Goal: Connect with others: Connect with others

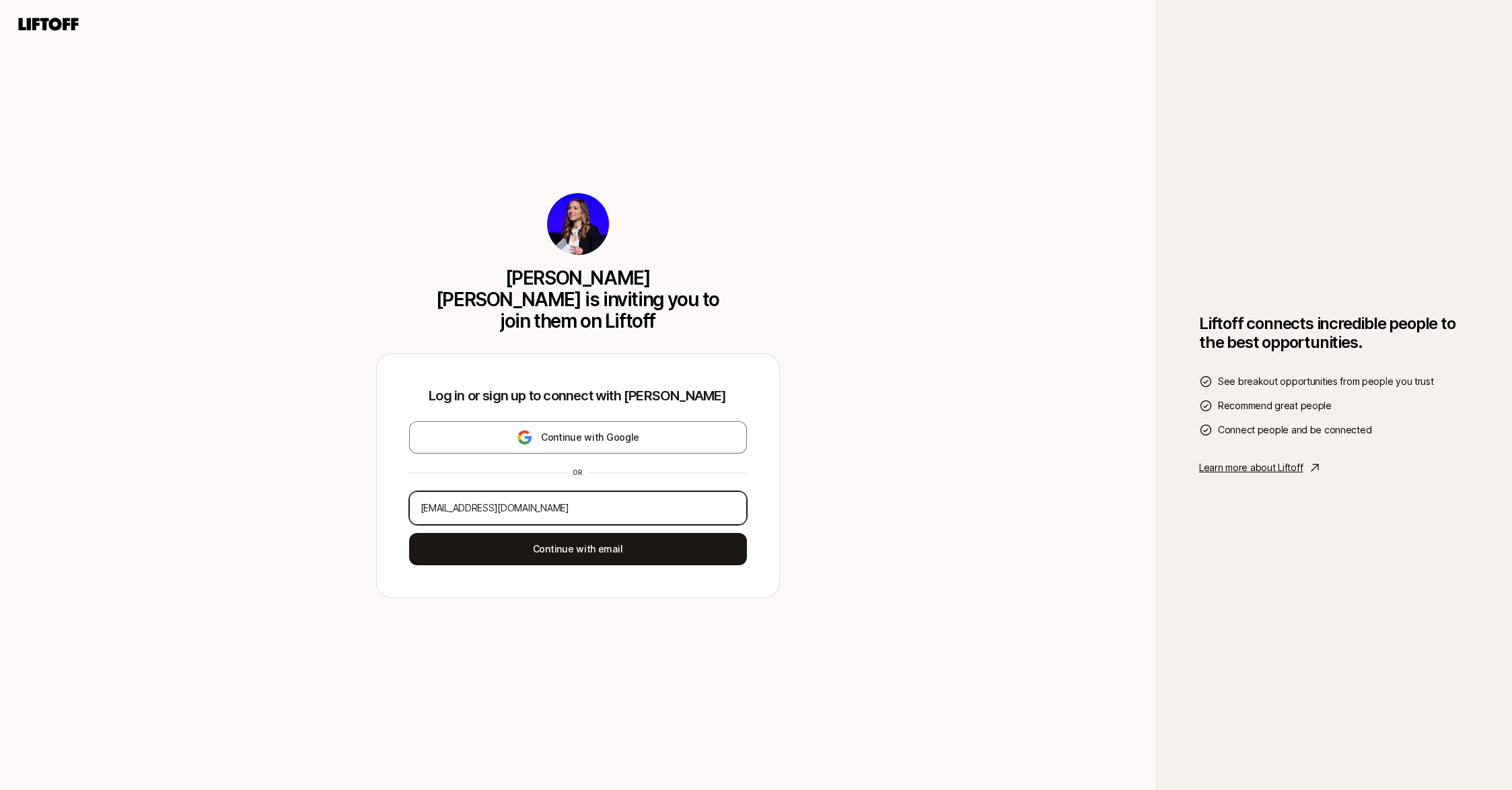
type input "[EMAIL_ADDRESS][DOMAIN_NAME]"
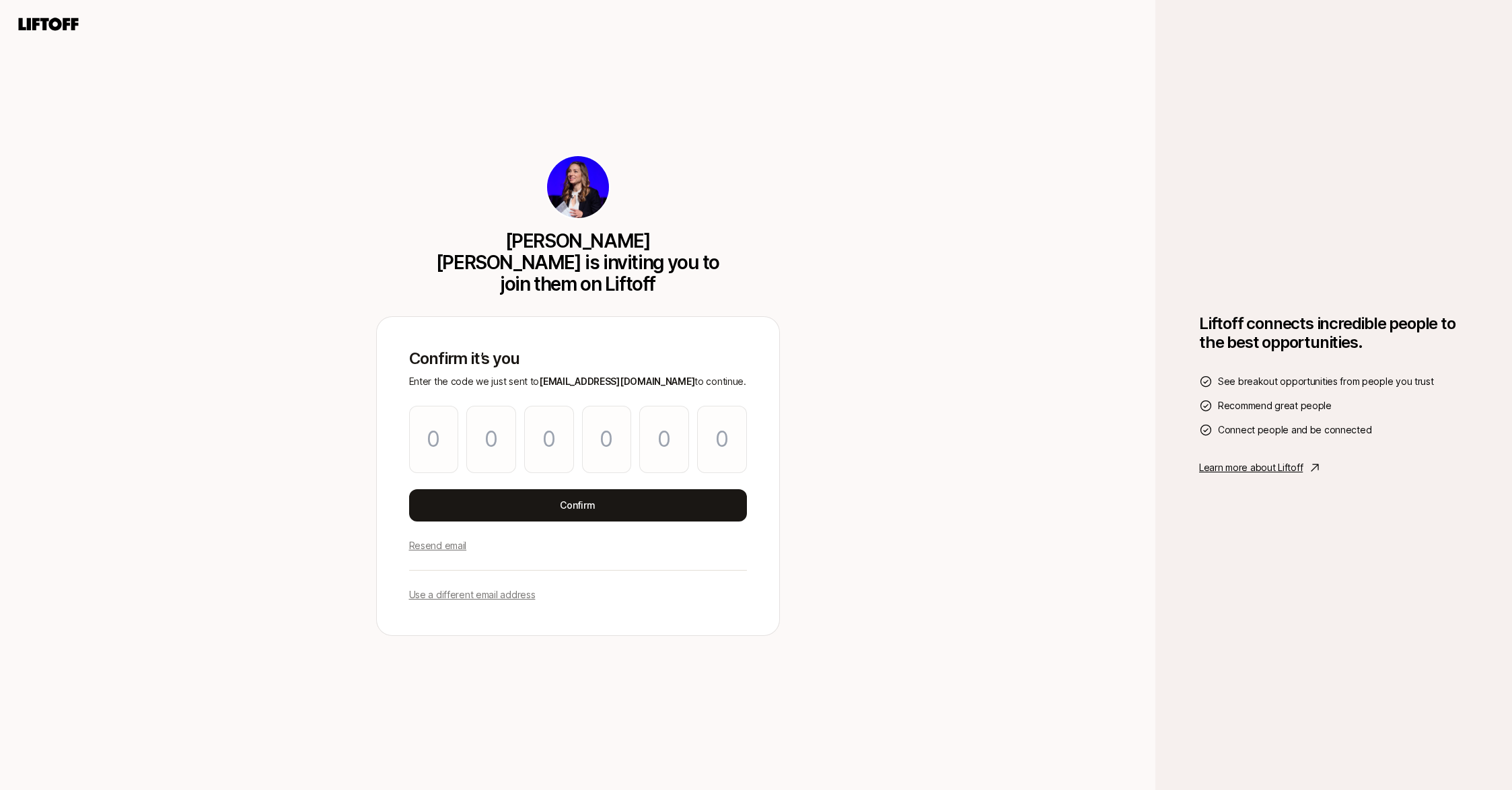
type input "1"
type input "7"
click at [506, 428] on input "7" at bounding box center [491, 439] width 50 height 67
type input "7"
type input "8"
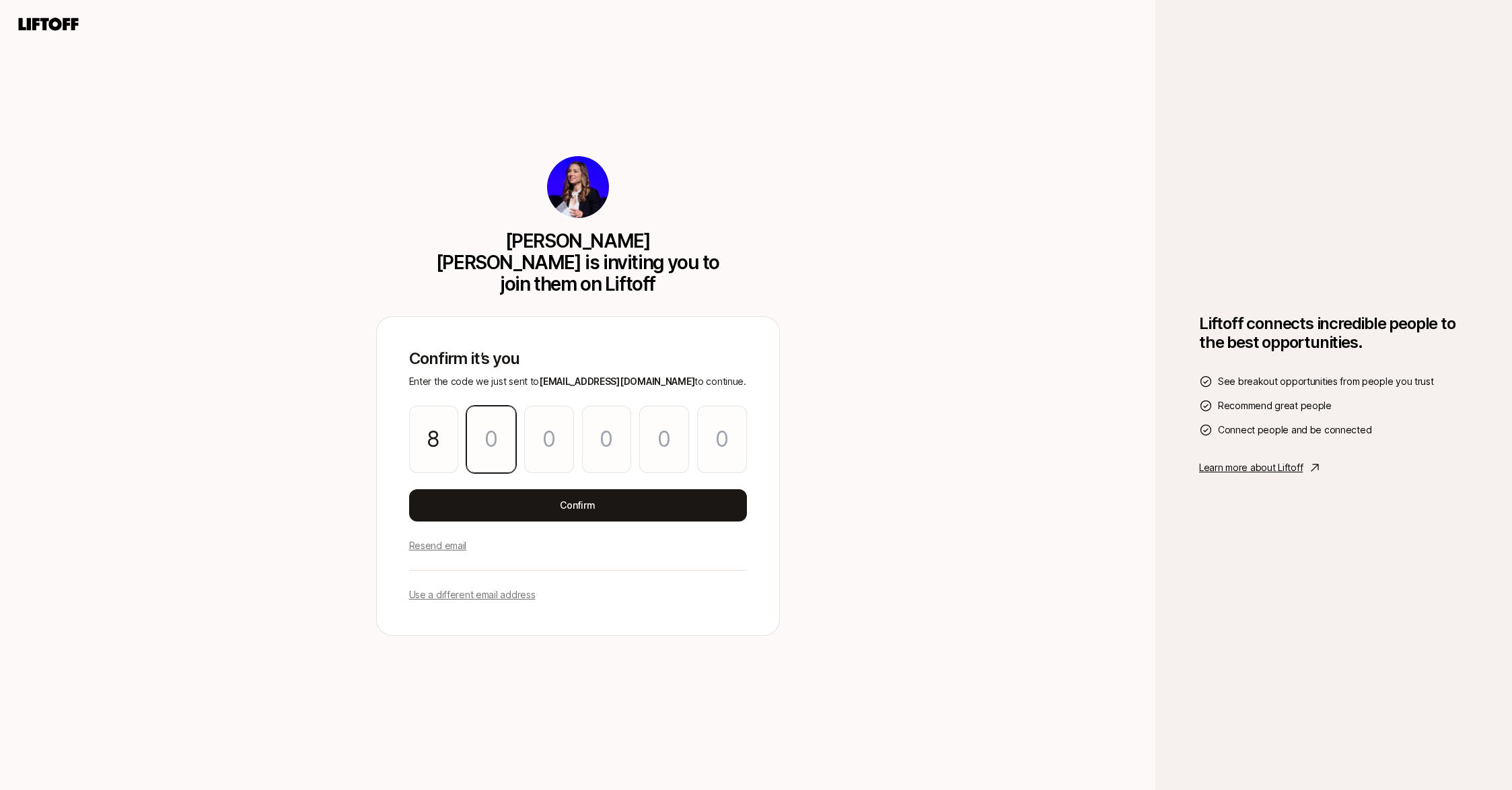
type input "7"
click at [444, 426] on input "8" at bounding box center [434, 439] width 50 height 67
type input "7"
type input "1"
type input "8"
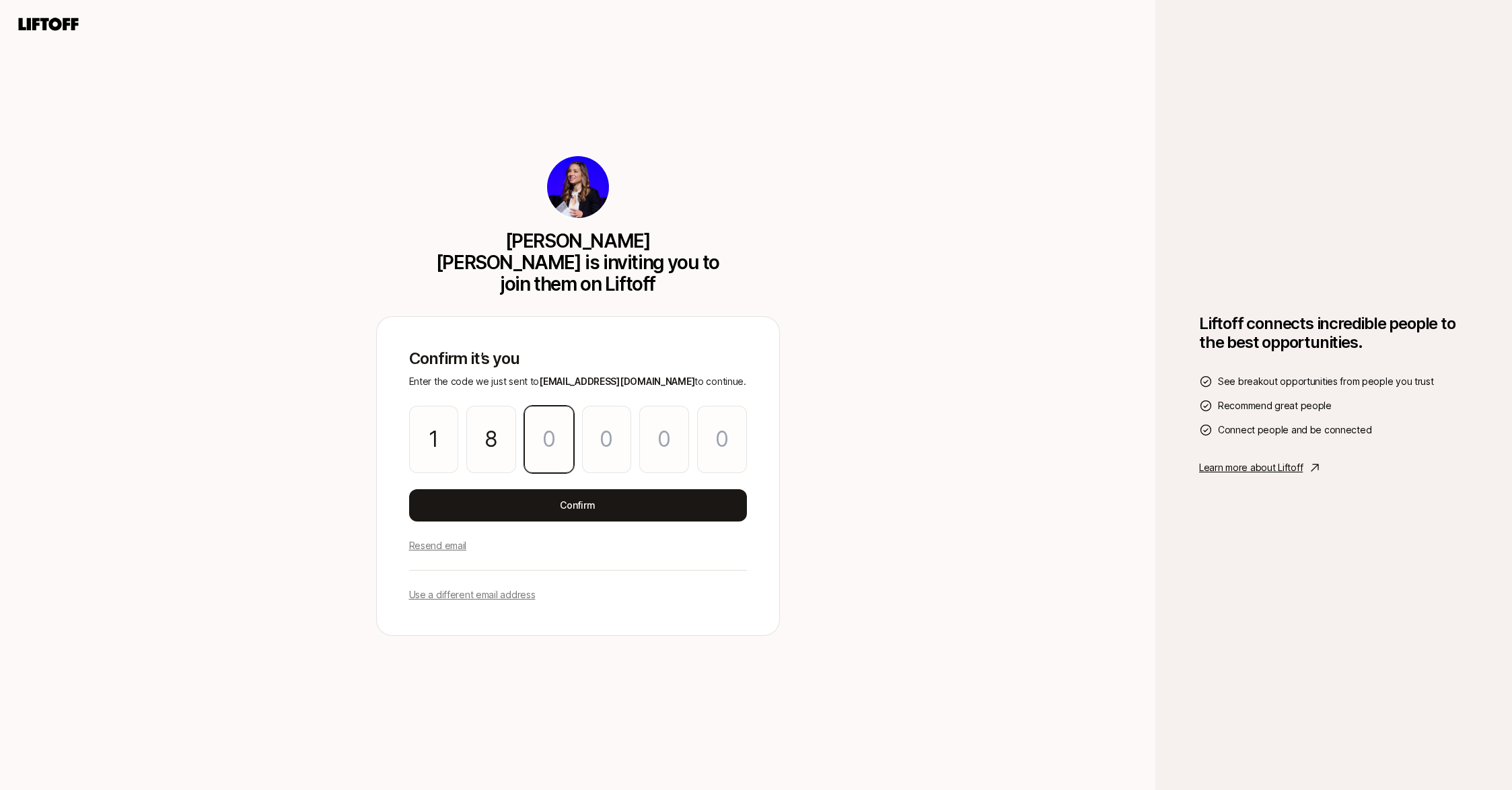
type input "7"
type input "8"
type input "3"
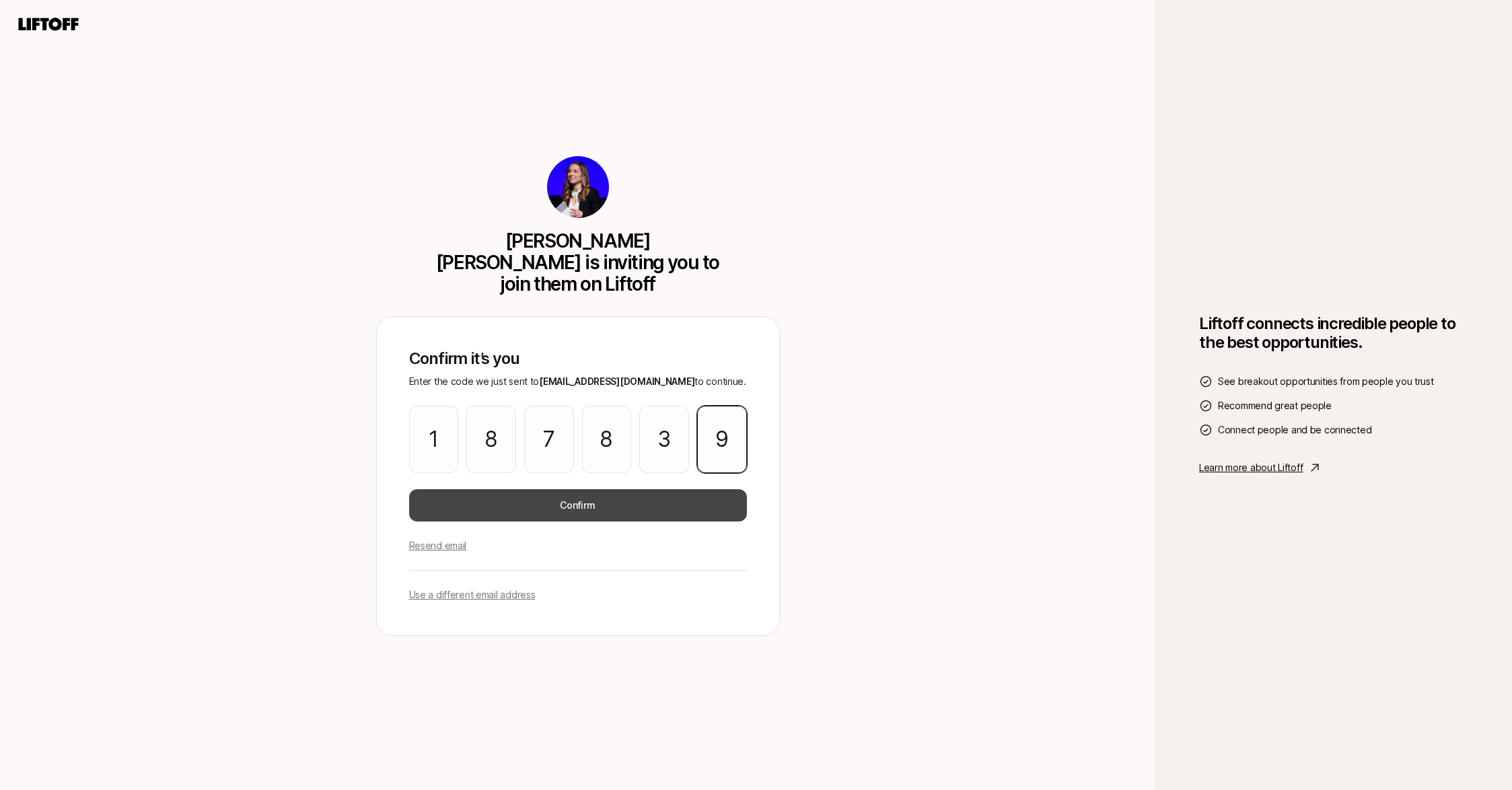
type input "9"
click at [569, 489] on button "Confirm" at bounding box center [578, 505] width 338 height 33
click at [641, 491] on button "Confirm" at bounding box center [578, 505] width 338 height 33
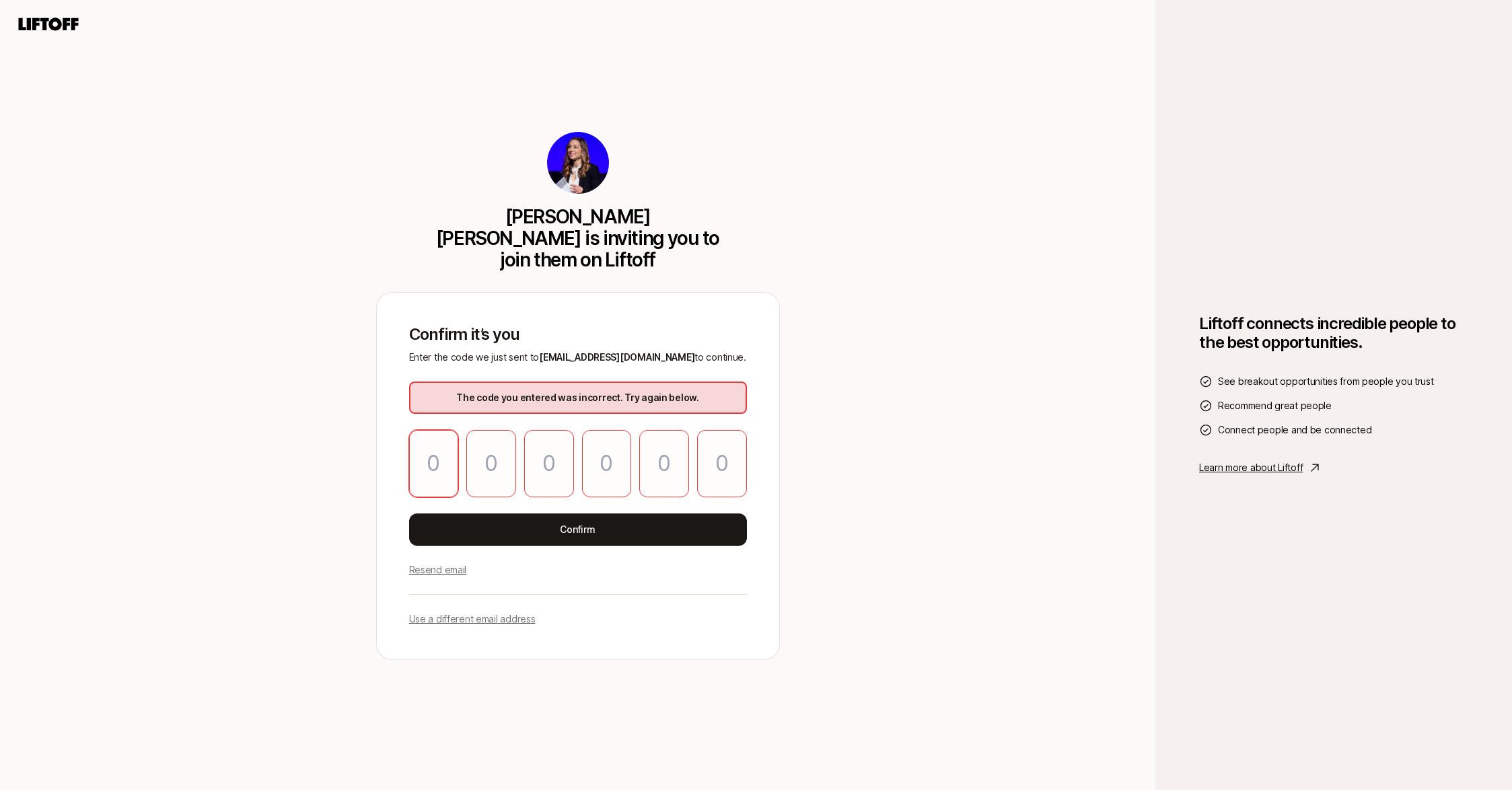
type input "1"
type input "8"
type input "7"
type input "8"
type input "3"
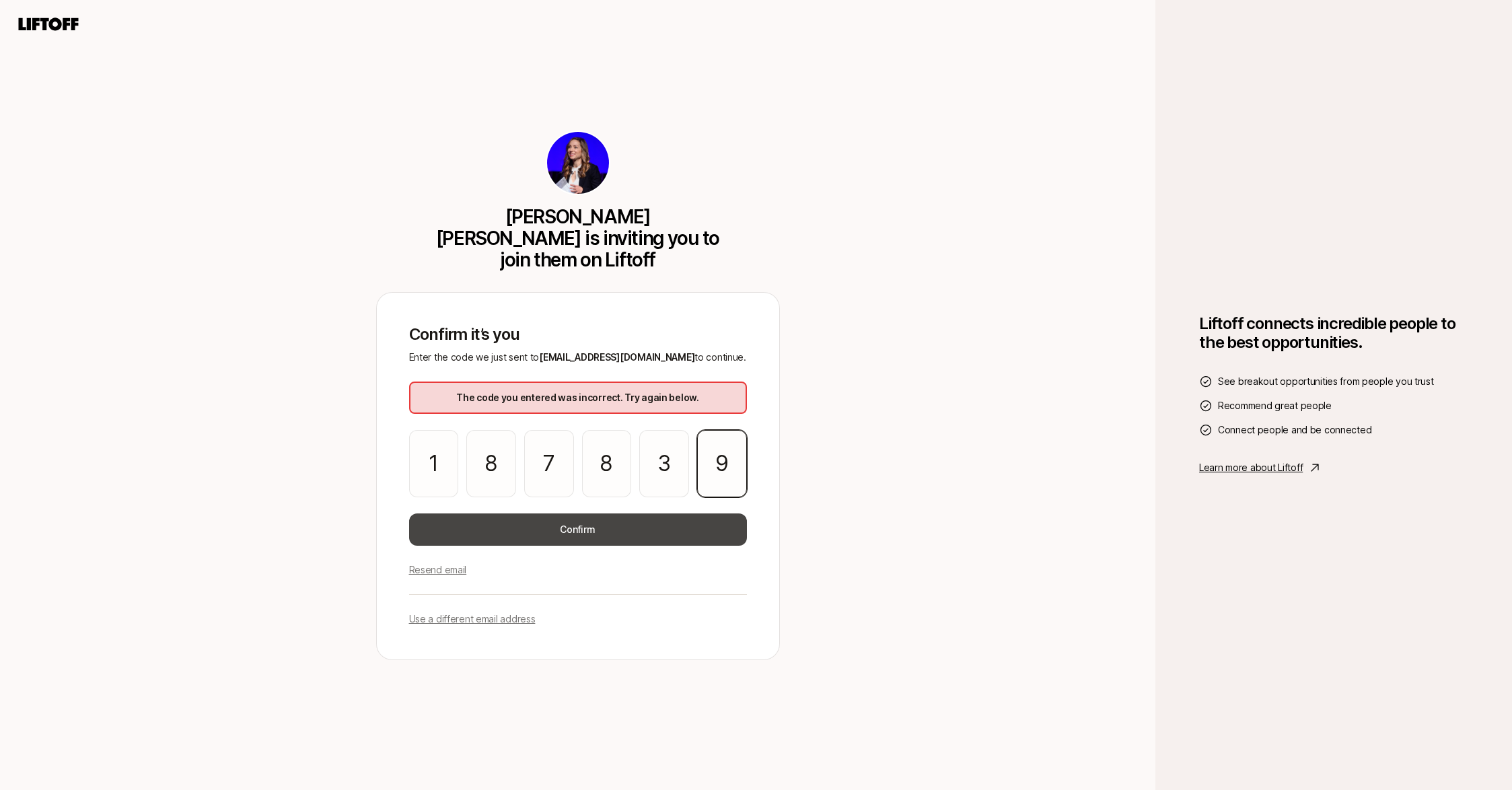
type input "9"
click at [686, 523] on button "Confirm" at bounding box center [578, 530] width 338 height 33
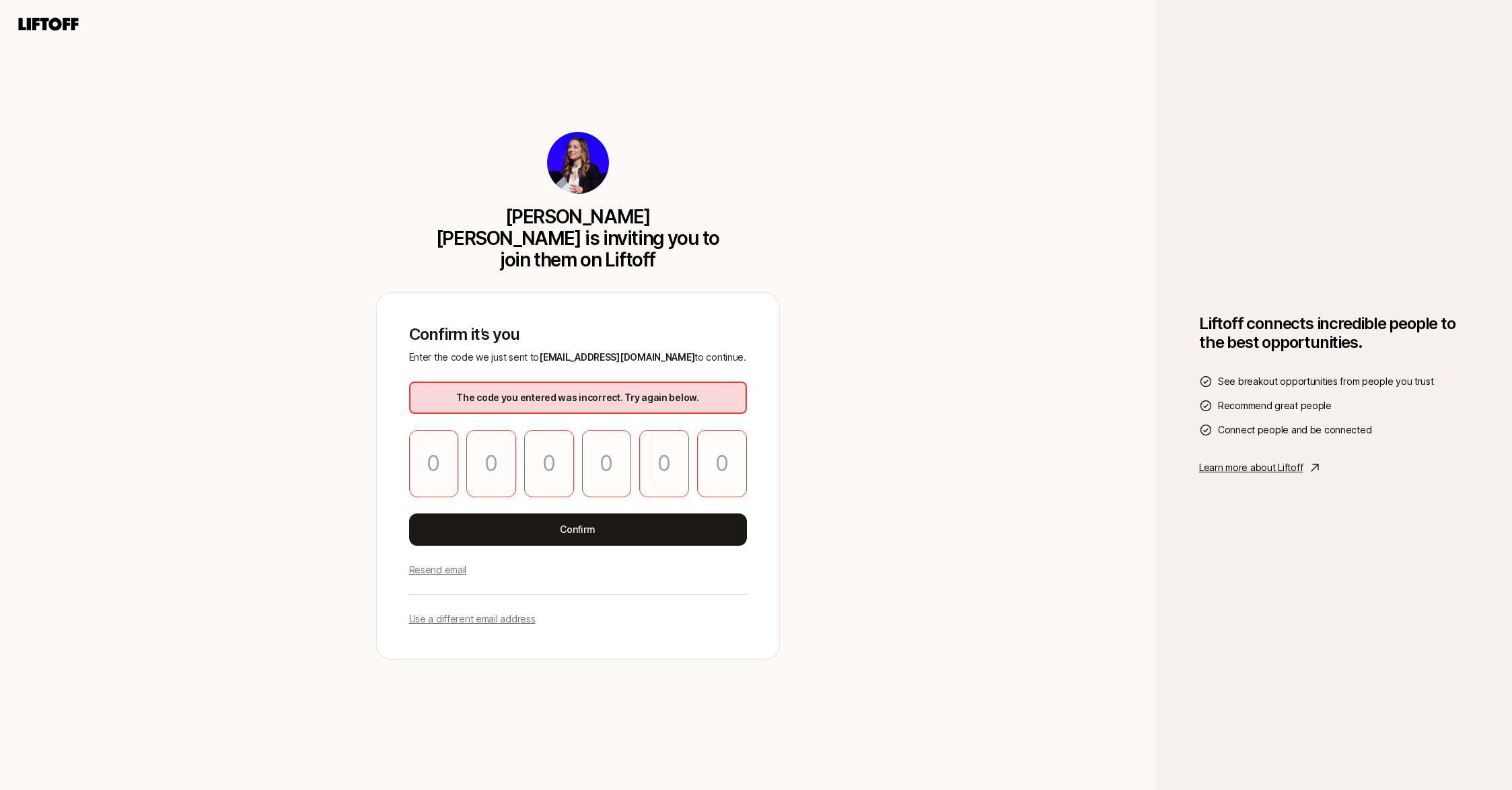
click at [436, 563] on p "Resend email" at bounding box center [438, 570] width 58 height 16
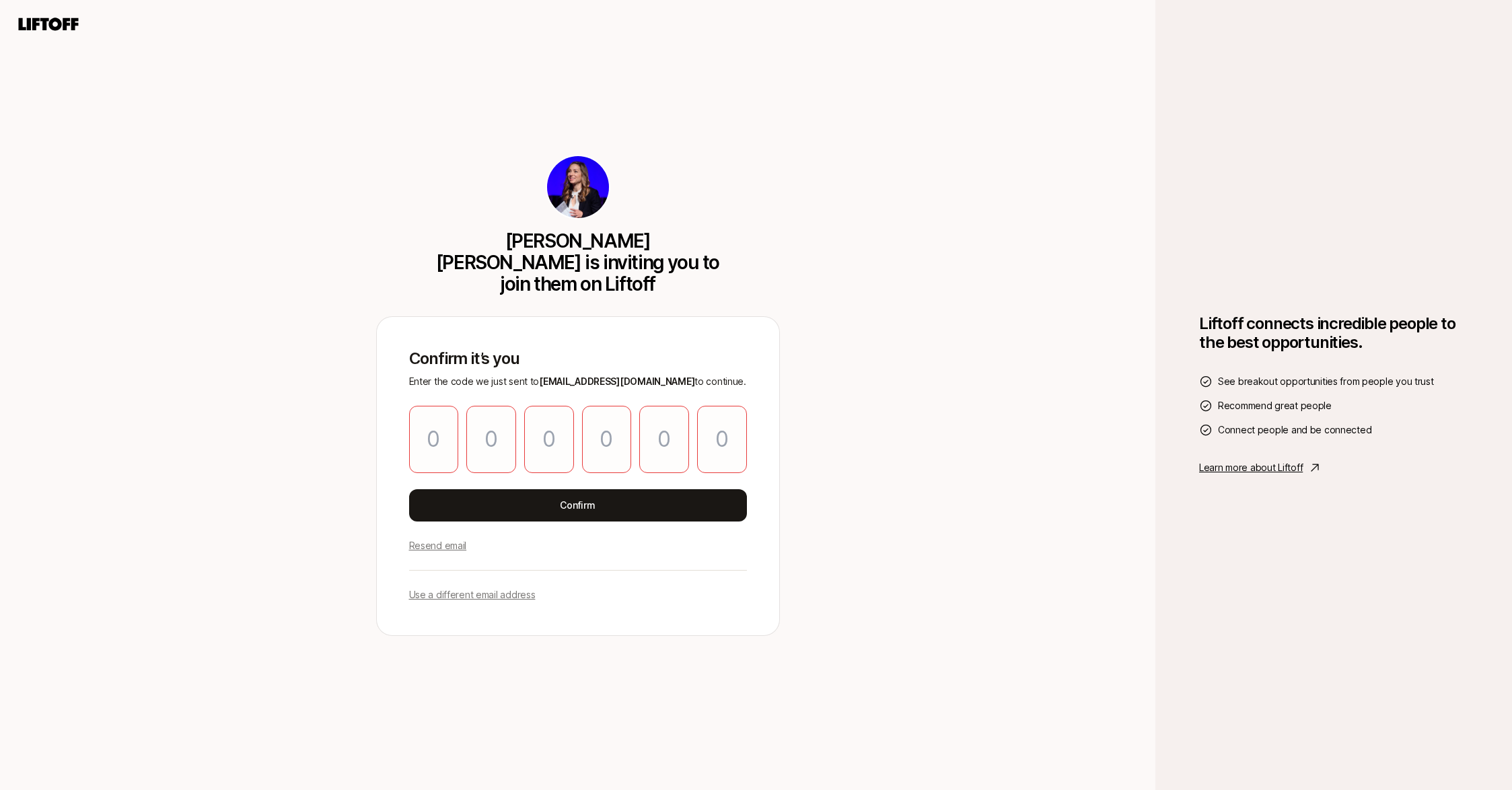
drag, startPoint x: 388, startPoint y: 428, endPoint x: 418, endPoint y: 431, distance: 30.1
click at [388, 427] on div "Confirm it’s you Enter the code we just sent to [EMAIL_ADDRESS][DOMAIN_NAME] to…" at bounding box center [577, 476] width 402 height 318
click at [443, 433] on input "Please enter OTP character 1" at bounding box center [434, 439] width 50 height 67
type input "9"
type input "5"
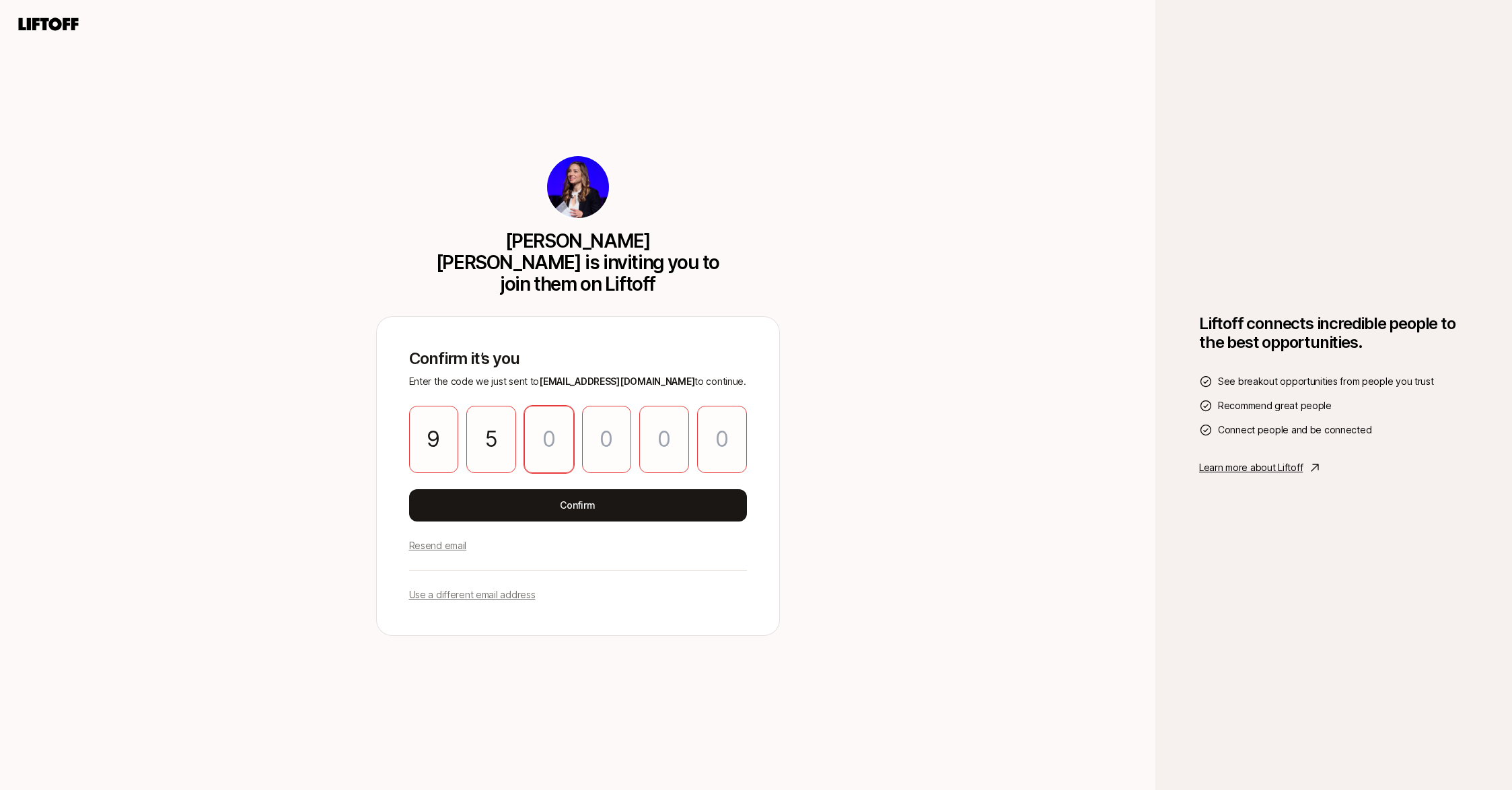
type input "1"
type input "4"
type input "1"
type input "6"
click at [485, 517] on div "Confirm it’s you Enter the code we just sent to [EMAIL_ADDRESS][DOMAIN_NAME] to…" at bounding box center [577, 476] width 402 height 318
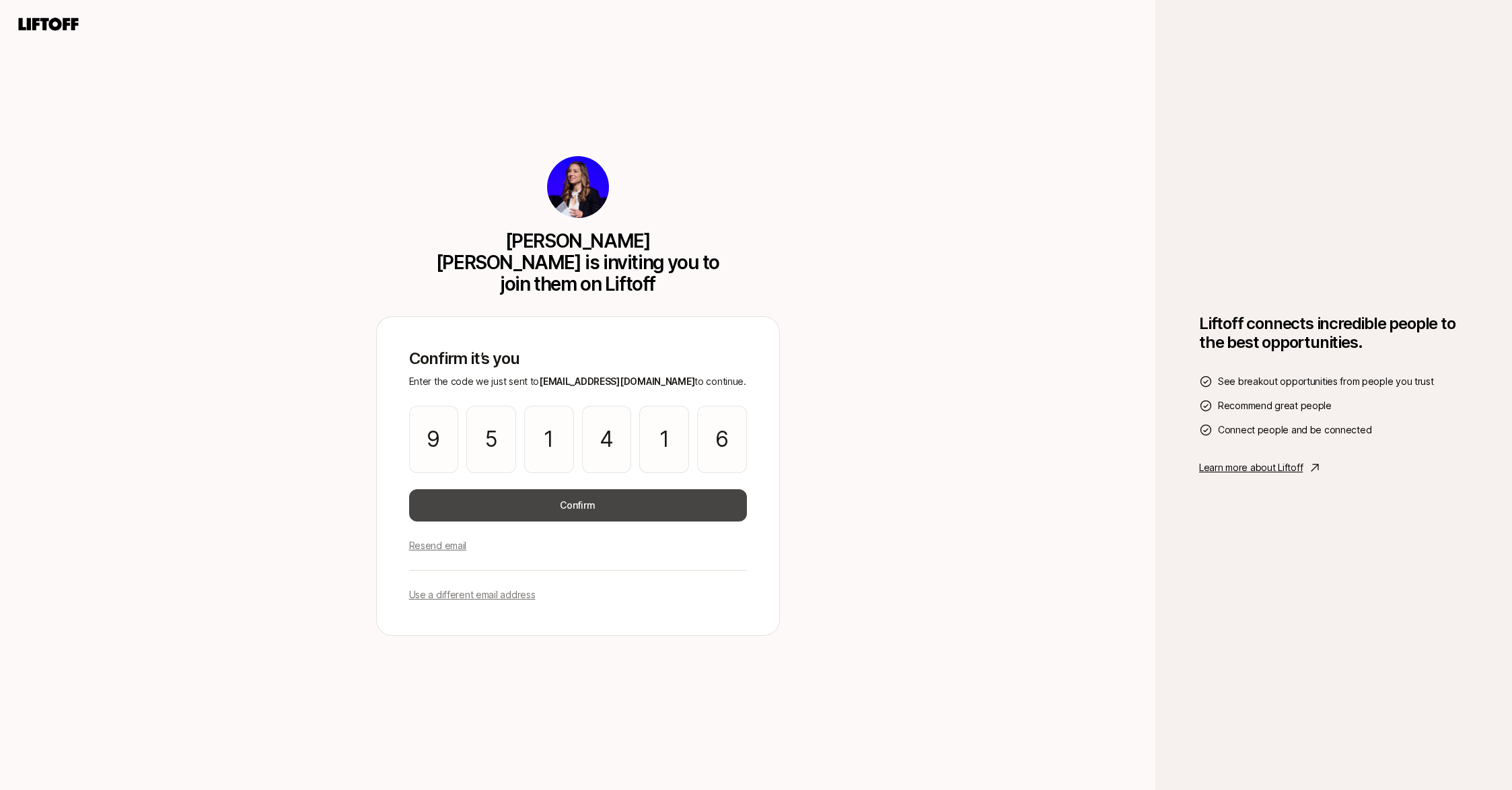
click at [491, 503] on button "Confirm" at bounding box center [578, 505] width 338 height 33
click at [582, 500] on button "Confirm" at bounding box center [578, 505] width 338 height 33
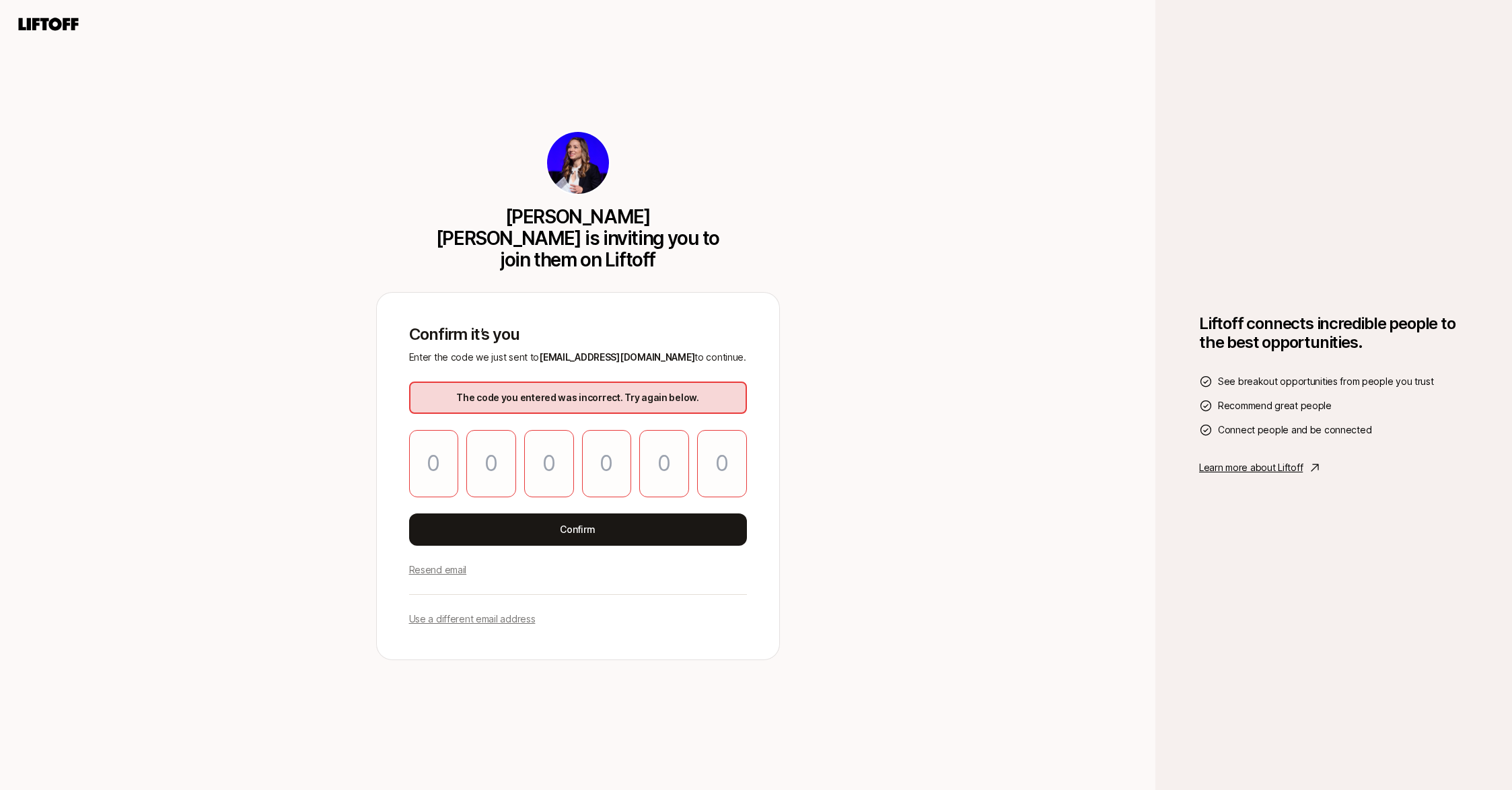
click at [506, 224] on p "[PERSON_NAME] [PERSON_NAME] is inviting you to join them on Liftoff" at bounding box center [578, 238] width 292 height 64
click at [57, 30] on icon at bounding box center [48, 24] width 60 height 13
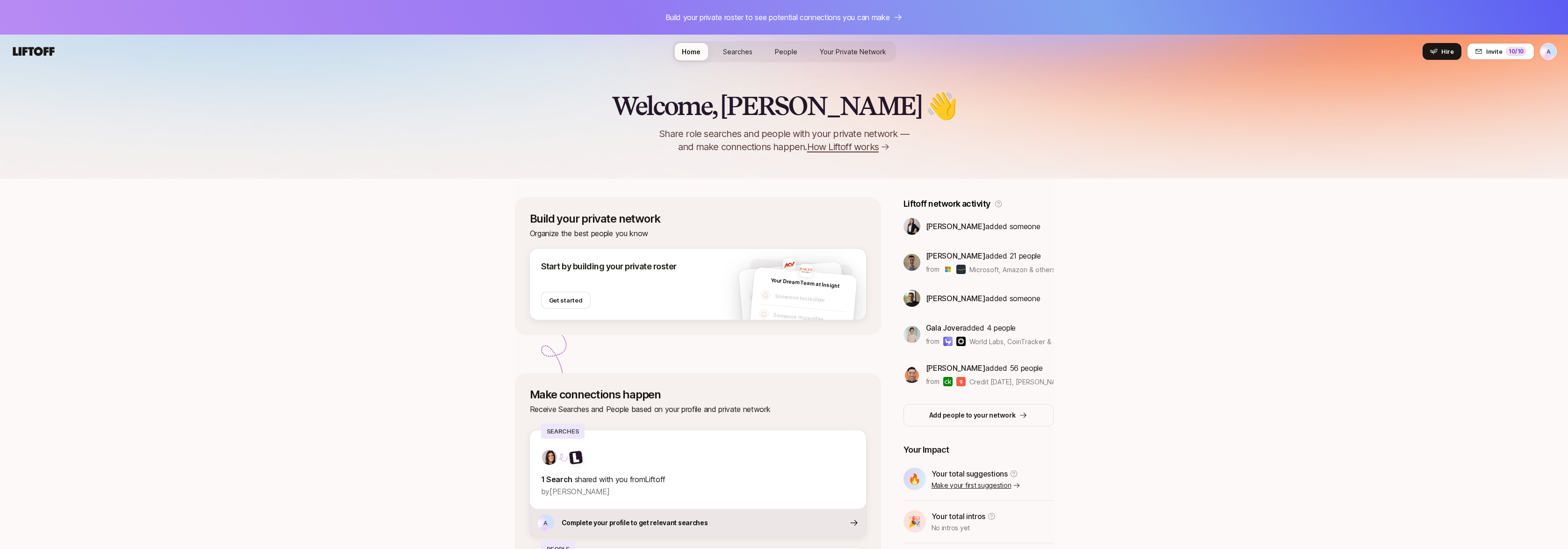
click at [864, 59] on link "Your Private Network" at bounding box center [853, 51] width 81 height 17
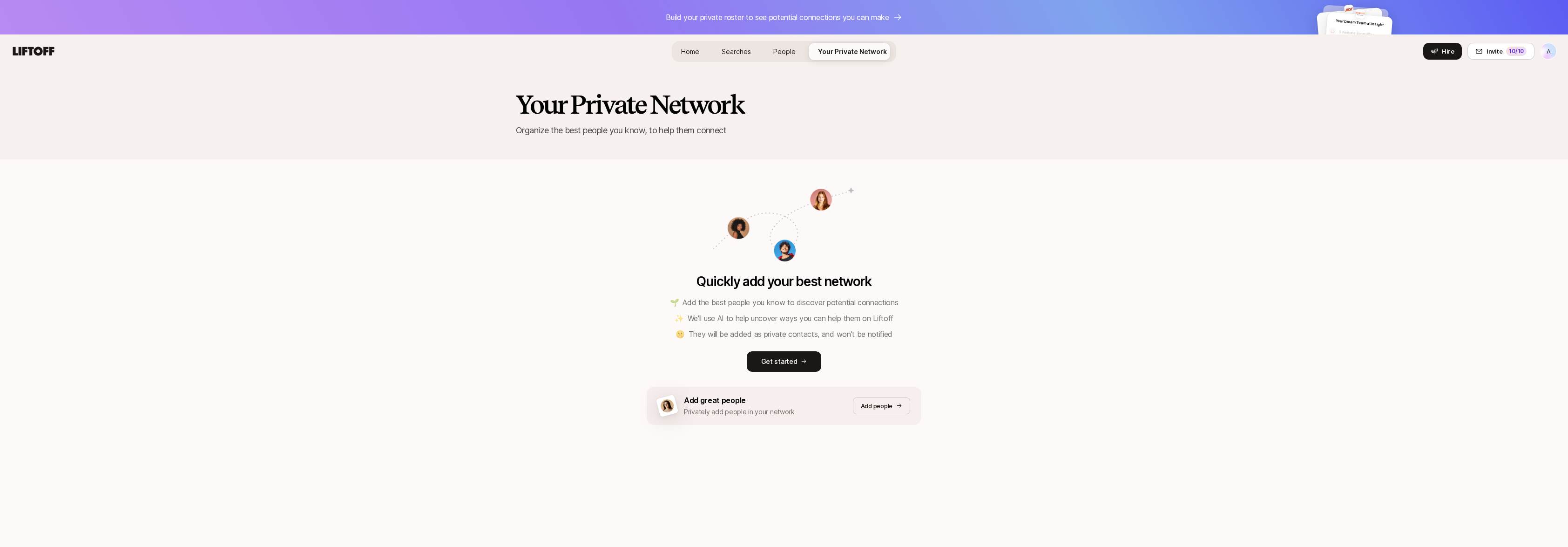
click at [783, 51] on span "People" at bounding box center [784, 51] width 23 height 10
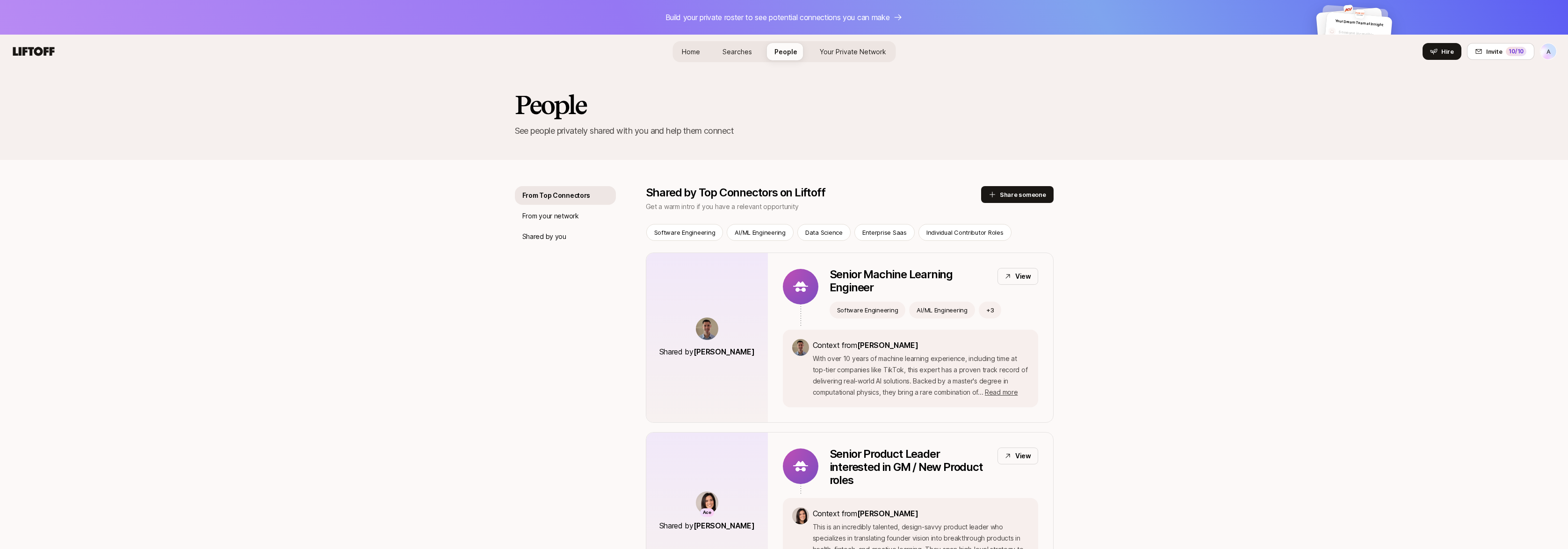
click at [689, 51] on span "Home" at bounding box center [691, 51] width 18 height 10
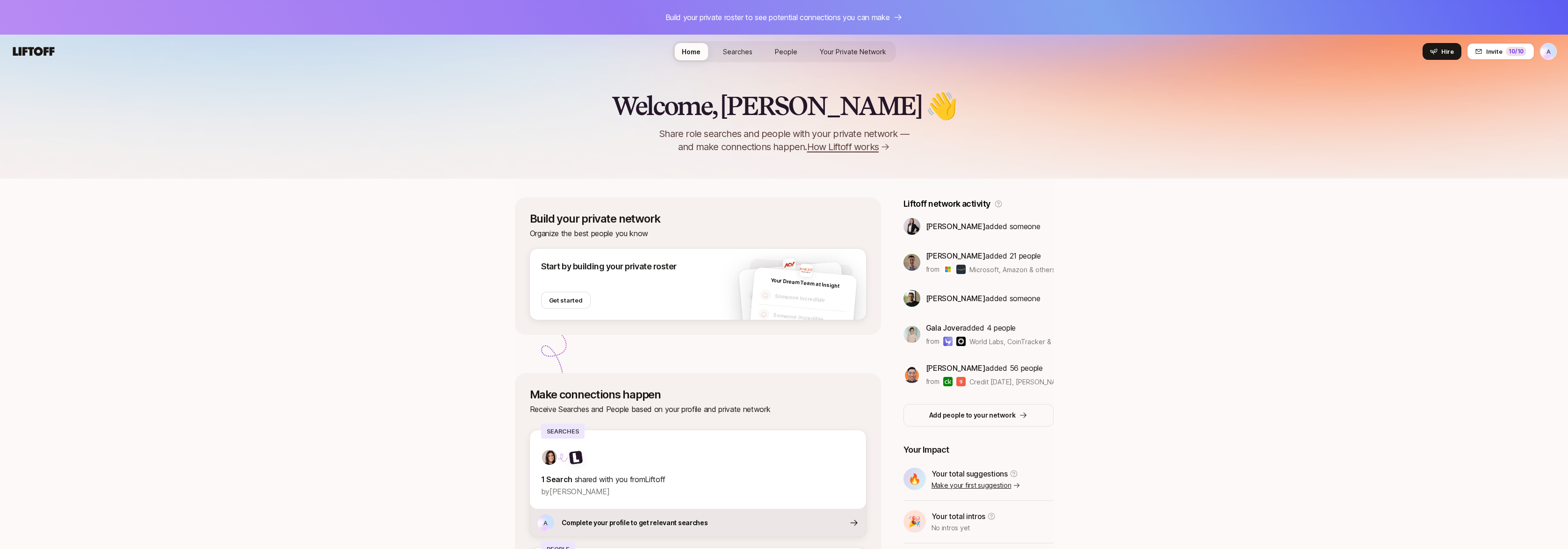
click at [723, 53] on link "Searches" at bounding box center [737, 51] width 45 height 17
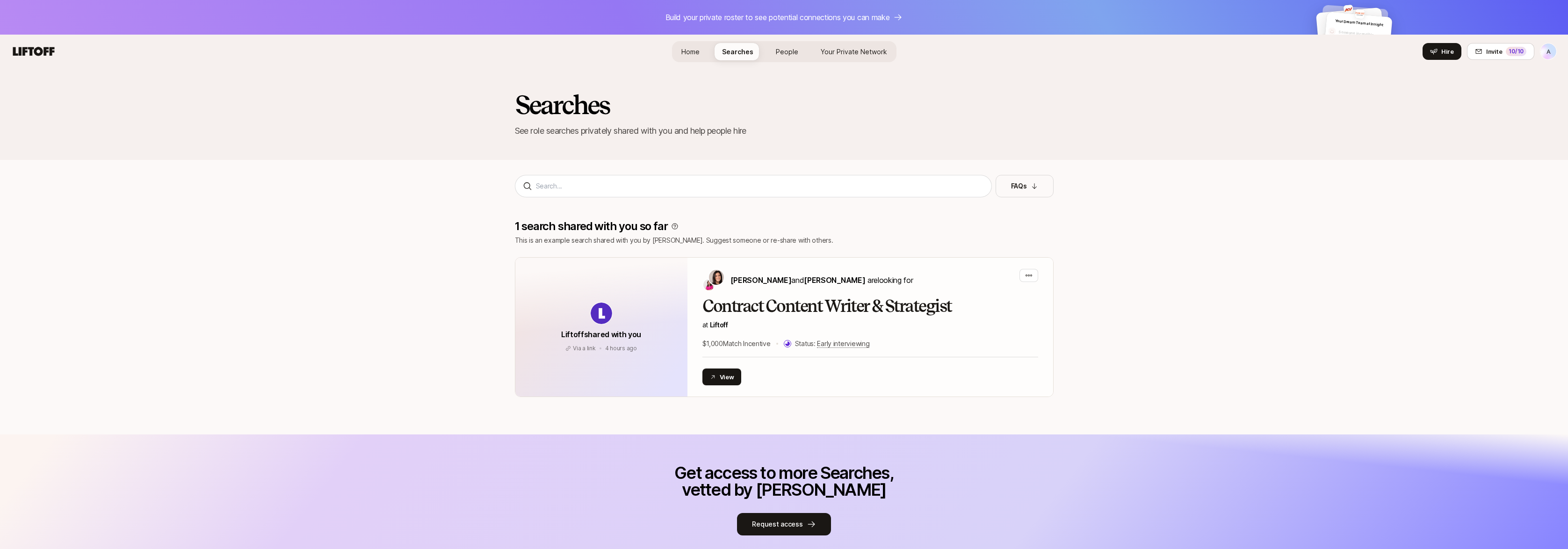
click at [833, 59] on link "Your Private Network" at bounding box center [853, 51] width 81 height 17
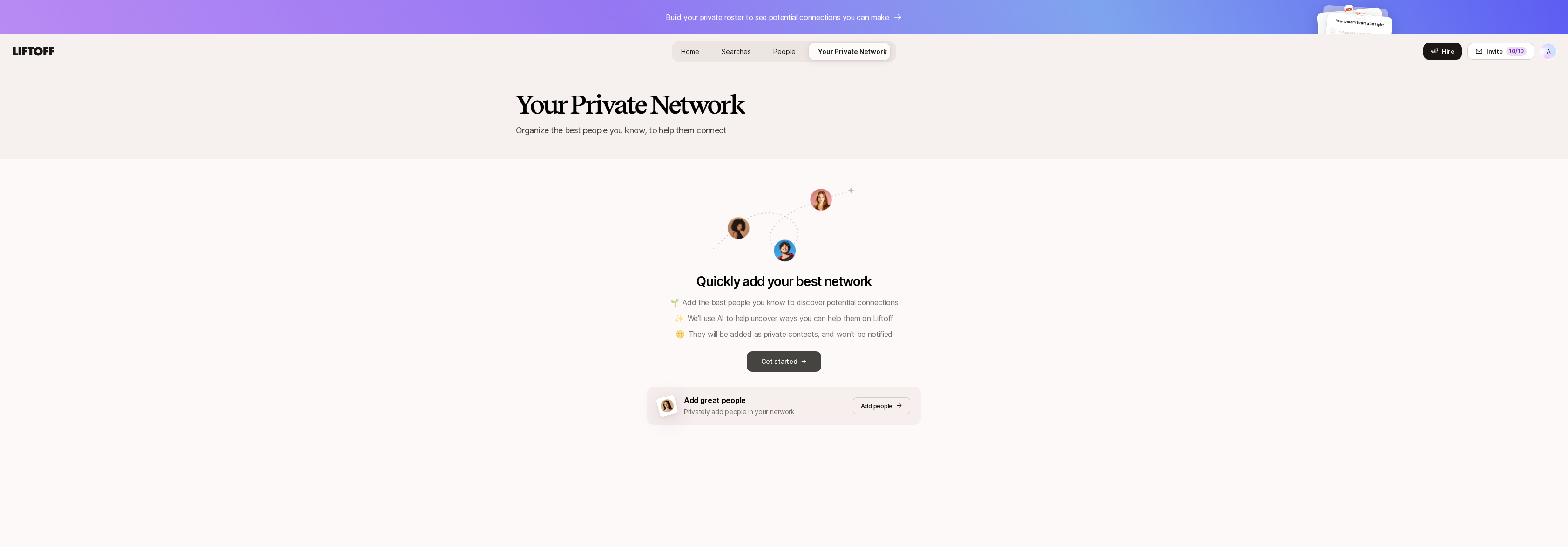
click at [786, 364] on p "Get started" at bounding box center [780, 361] width 37 height 11
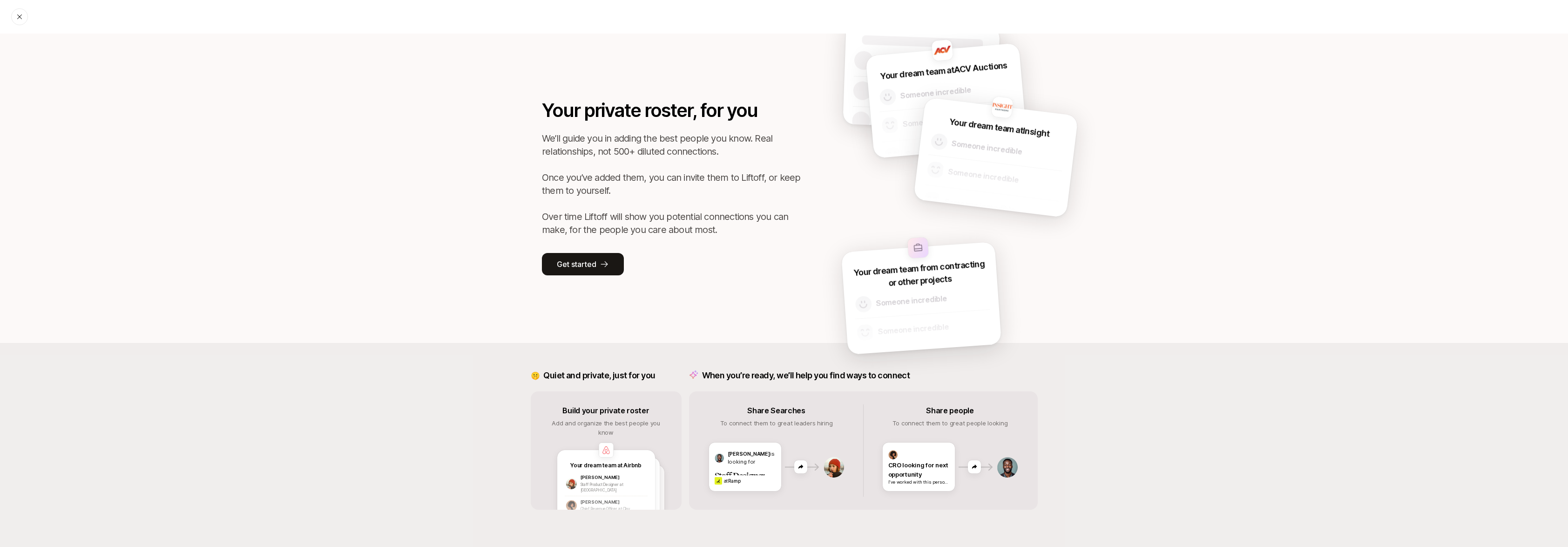
click at [601, 448] on img at bounding box center [606, 450] width 15 height 15
click at [569, 280] on div "Your private roster, for you We’ll guide you in adding the best people you know…" at bounding box center [784, 188] width 605 height 309
click at [583, 263] on p "Get started" at bounding box center [576, 264] width 39 height 12
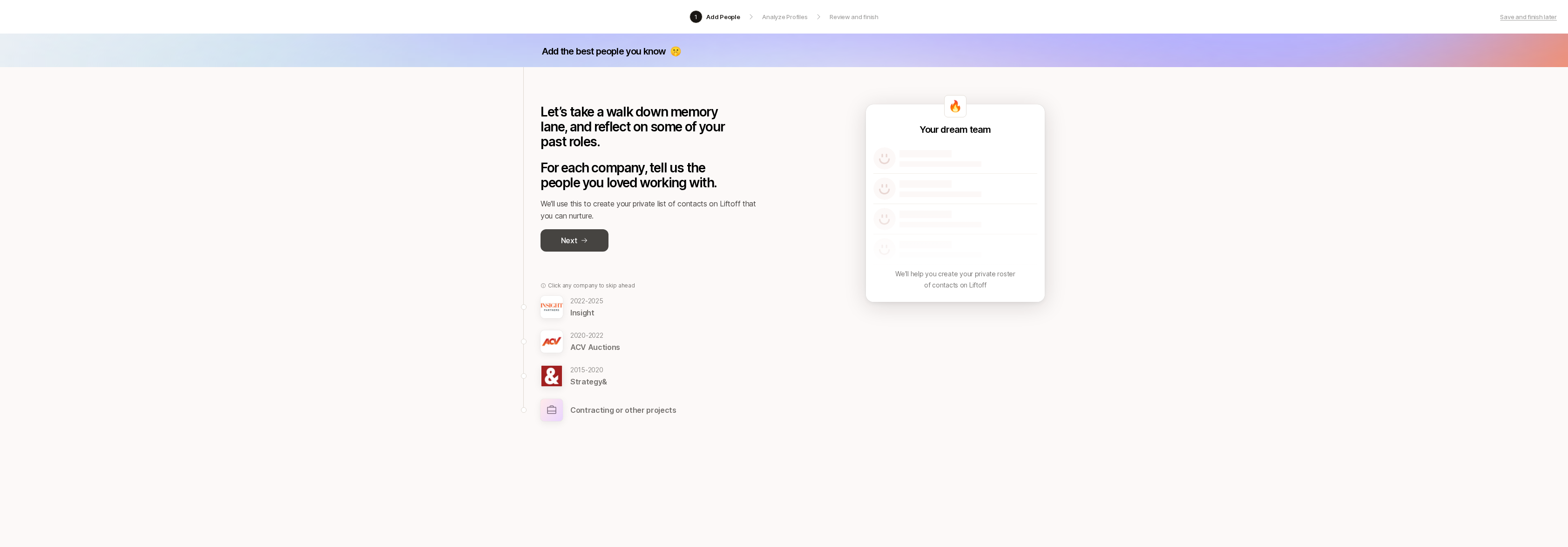
click at [558, 234] on button "Next" at bounding box center [575, 240] width 68 height 23
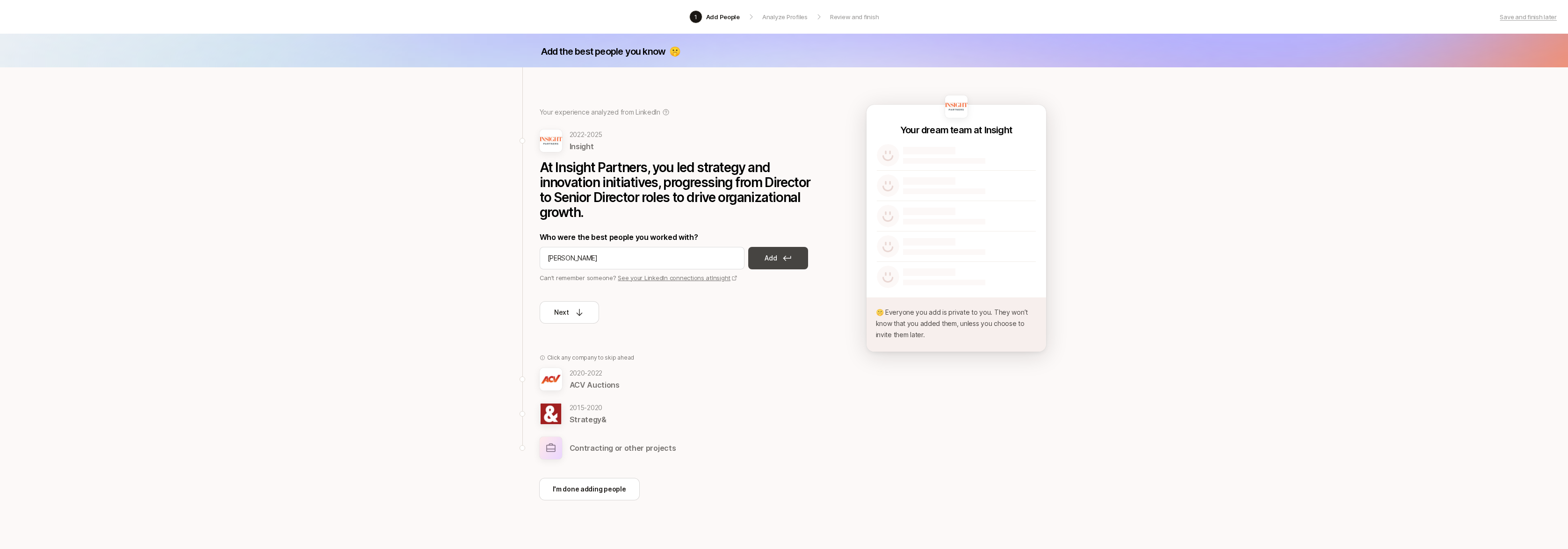
type input "[PERSON_NAME]"
click at [774, 254] on p "Add" at bounding box center [771, 258] width 12 height 11
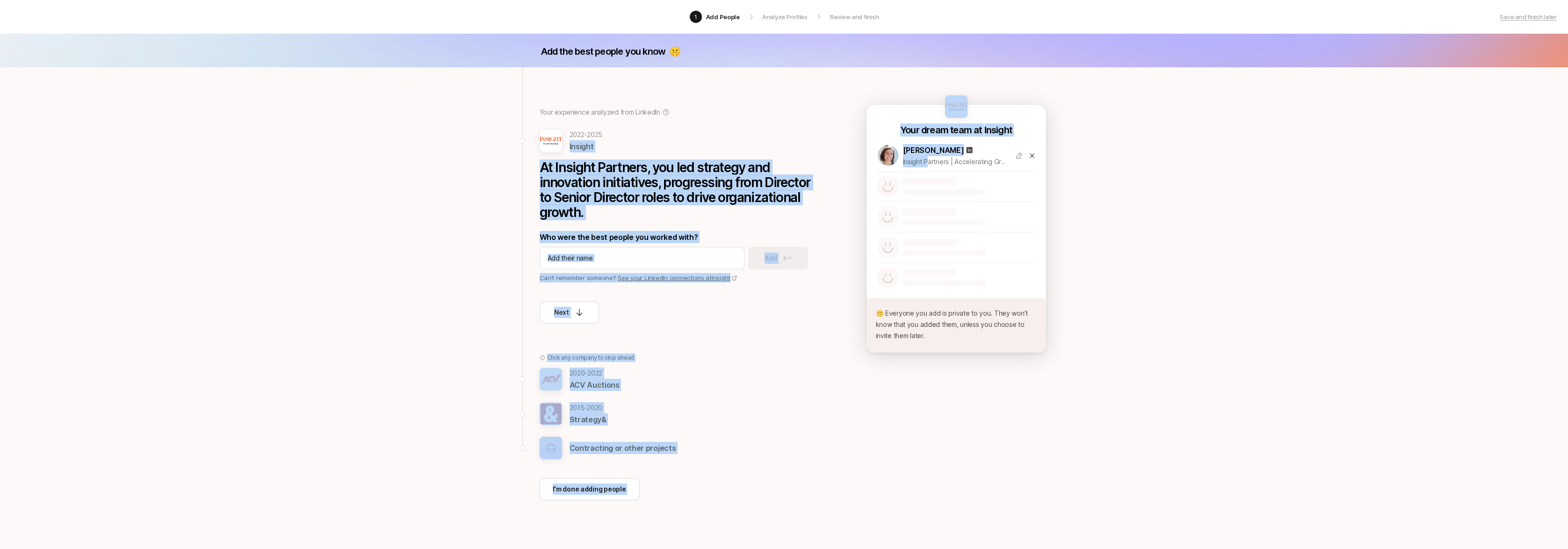
drag, startPoint x: 842, startPoint y: 131, endPoint x: 930, endPoint y: 161, distance: 93.0
click at [930, 161] on div "Your experience analyzed from LinkedIn [DATE] - [DATE] Insight At Insight Partn…" at bounding box center [784, 314] width 539 height 493
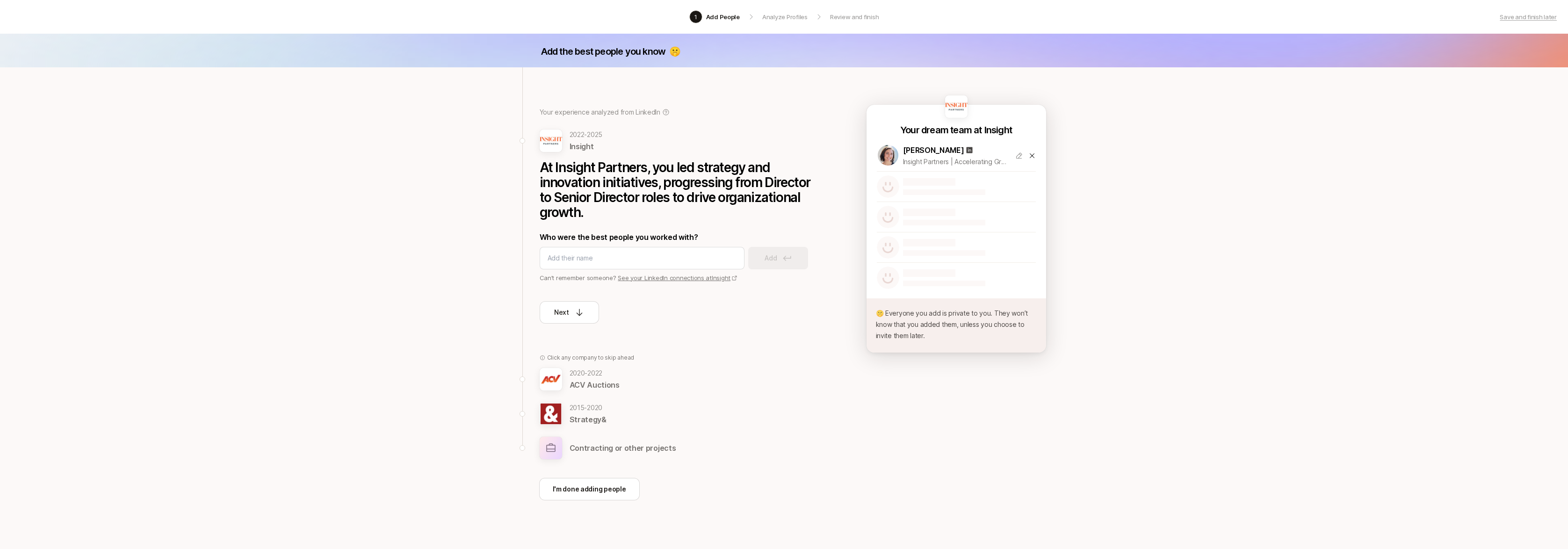
click at [1050, 152] on div "Add the best people you know 🤫 Your experience analyzed from LinkedIn [DATE] - …" at bounding box center [784, 297] width 1568 height 526
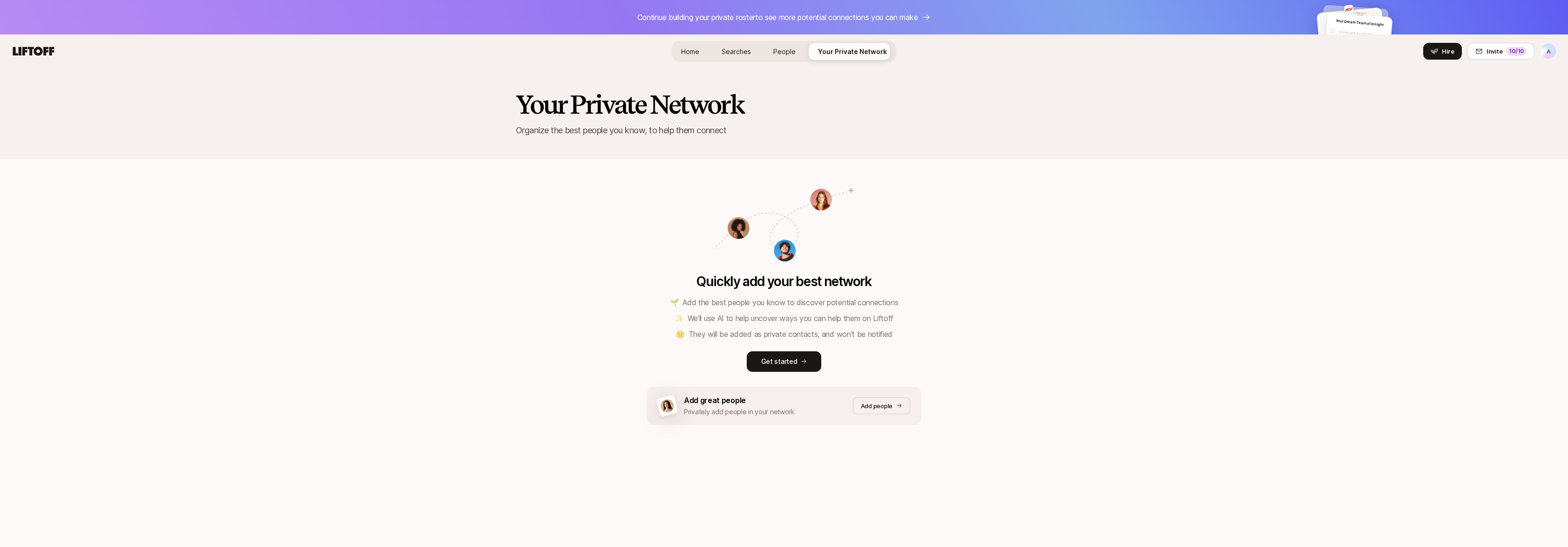
click at [726, 49] on span "Searches" at bounding box center [737, 51] width 29 height 10
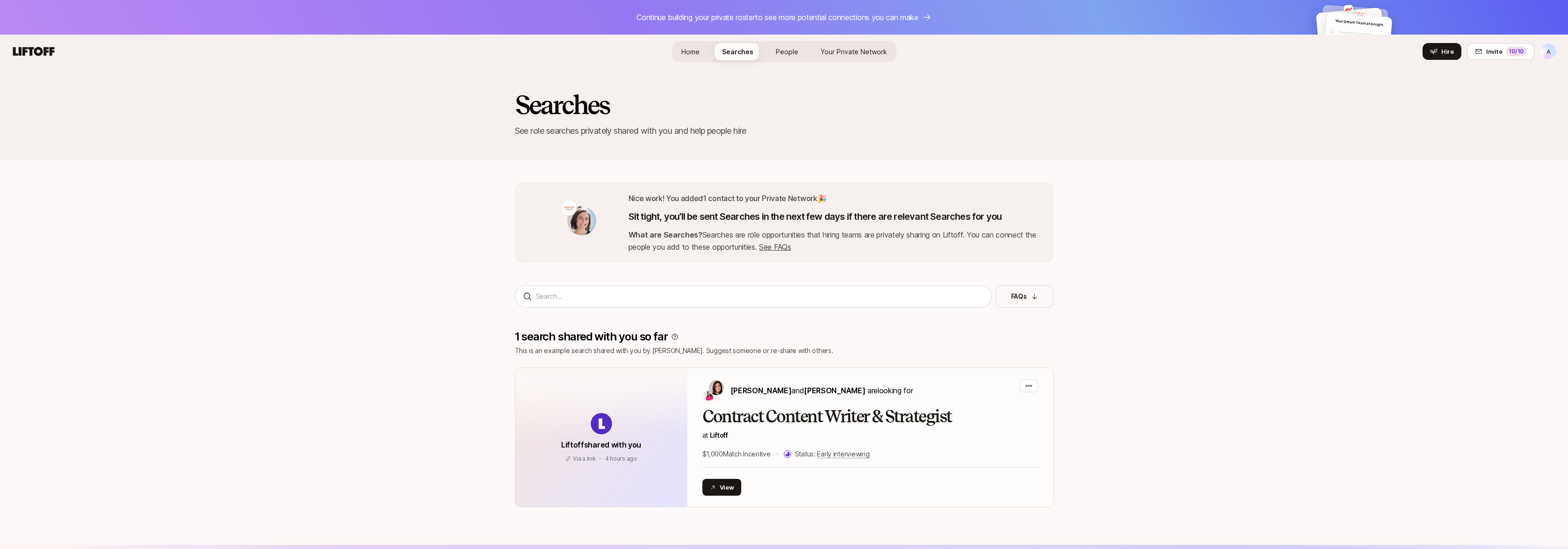
click at [691, 50] on span "Home" at bounding box center [690, 51] width 18 height 10
